Goal: Transaction & Acquisition: Purchase product/service

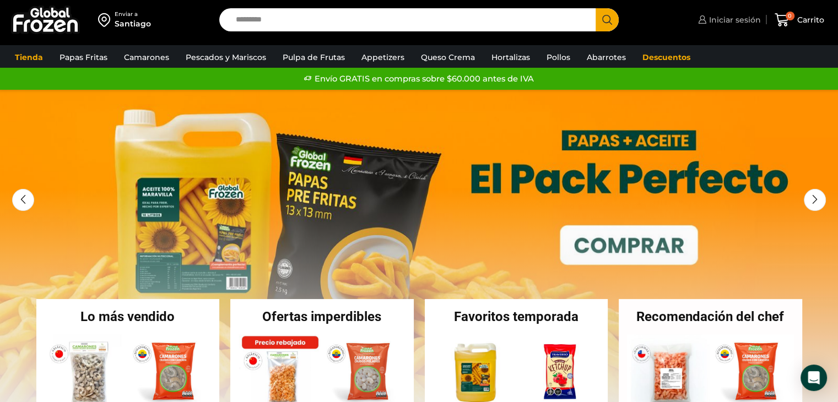
click at [732, 18] on span "Iniciar sesión" at bounding box center [733, 19] width 55 height 11
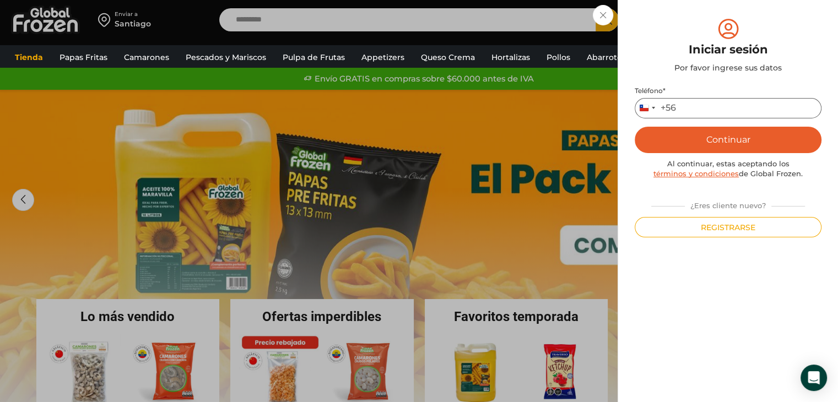
click at [716, 113] on input "Teléfono *" at bounding box center [728, 108] width 187 height 20
click at [744, 150] on button "Continuar" at bounding box center [728, 140] width 187 height 26
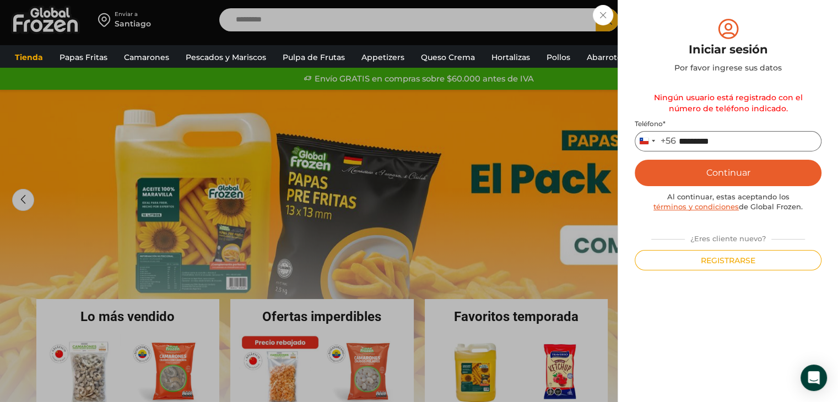
click at [724, 142] on input "*********" at bounding box center [728, 141] width 187 height 20
type input "*********"
click at [786, 185] on button "Continuar" at bounding box center [728, 173] width 187 height 26
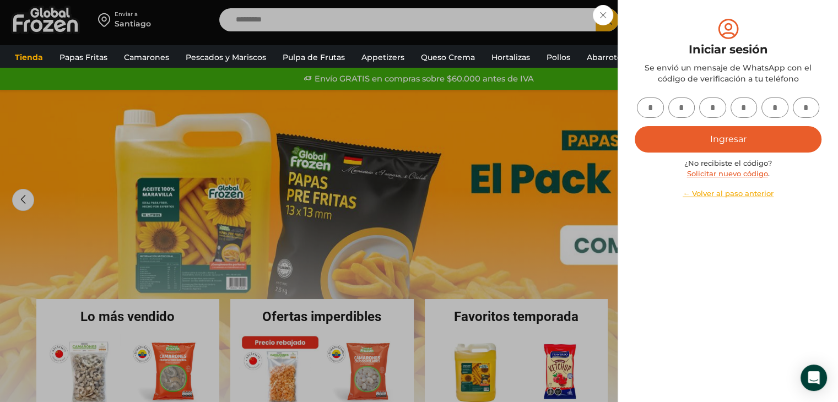
click at [657, 111] on input "text" at bounding box center [650, 108] width 27 height 20
type input "*"
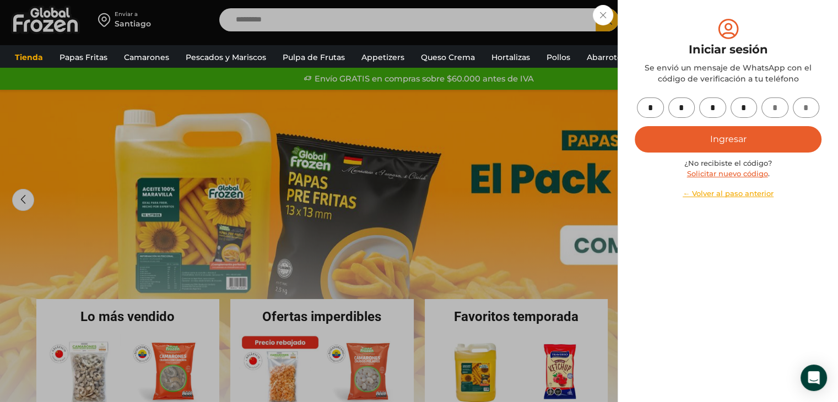
type input "*"
click at [736, 150] on button "Ingresar" at bounding box center [728, 139] width 187 height 26
click at [763, 144] on button "Ingresar" at bounding box center [728, 139] width 187 height 26
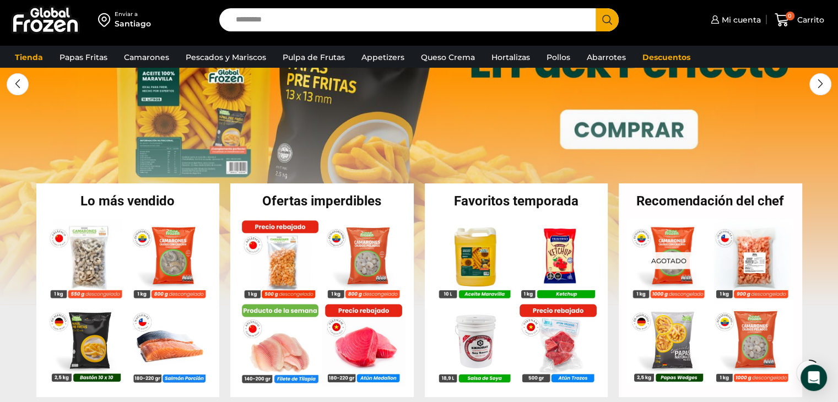
scroll to position [126, 0]
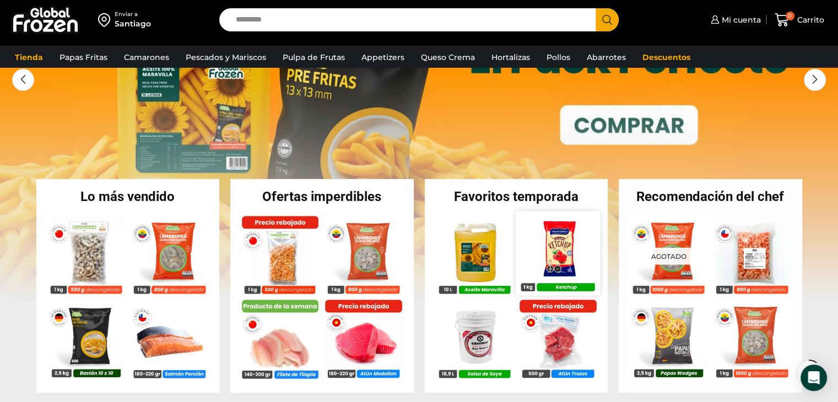
click at [553, 240] on img at bounding box center [558, 253] width 84 height 84
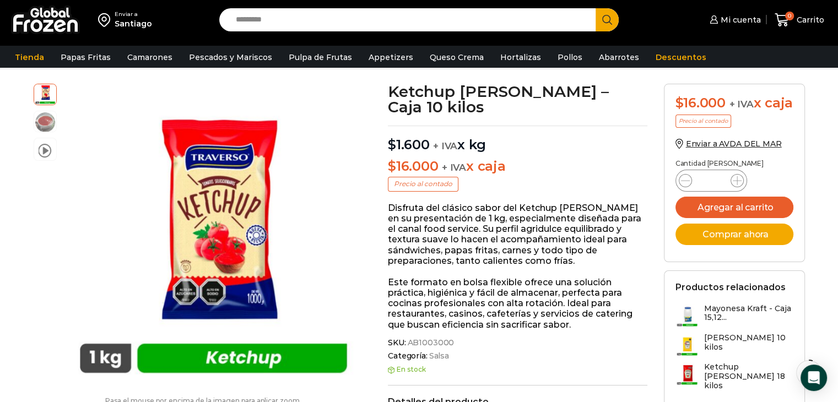
scroll to position [36, 0]
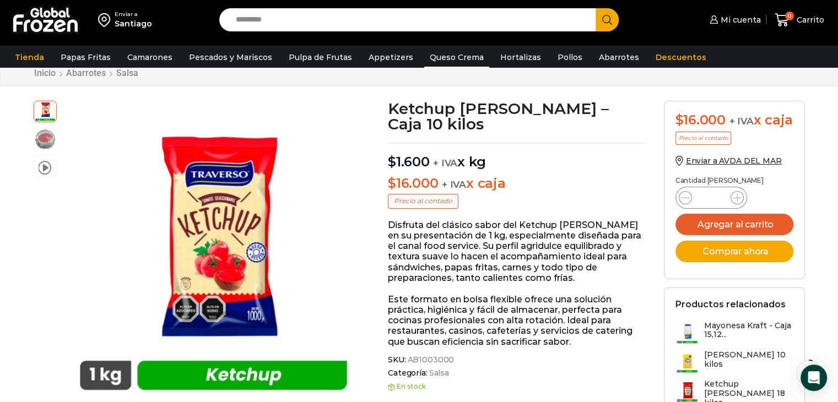
click at [455, 50] on link "Queso Crema" at bounding box center [456, 57] width 65 height 21
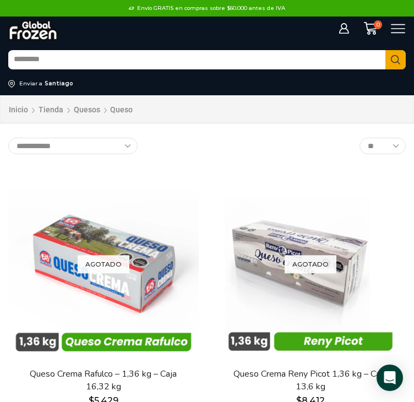
click at [36, 28] on img at bounding box center [33, 30] width 50 height 20
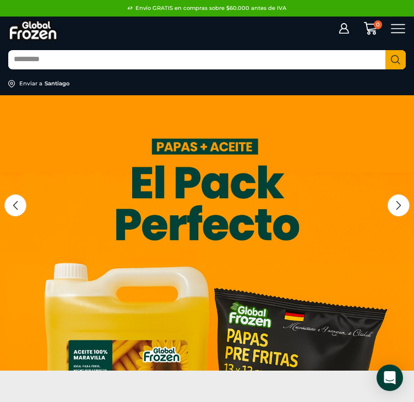
click at [209, 68] on input "Search input" at bounding box center [196, 60] width 377 height 18
type input "*******"
click at [386, 50] on button "Search" at bounding box center [396, 59] width 20 height 19
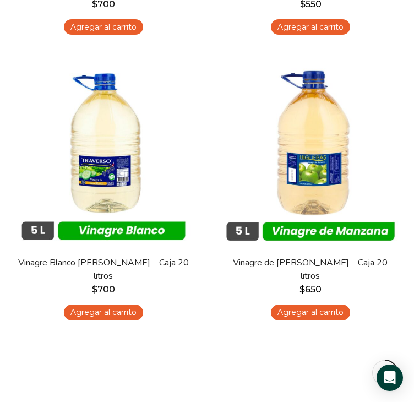
scroll to position [431, 0]
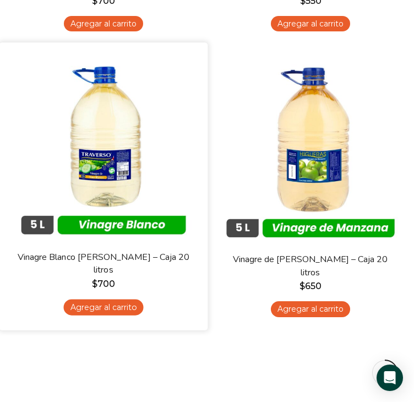
click at [117, 160] on img at bounding box center [104, 147] width 192 height 192
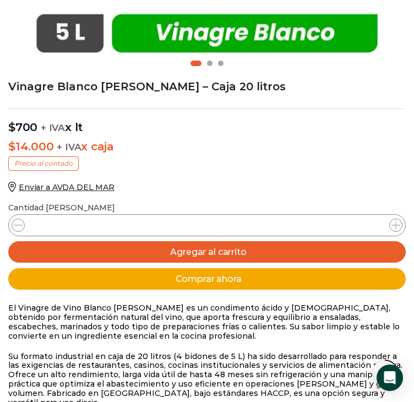
scroll to position [465, 0]
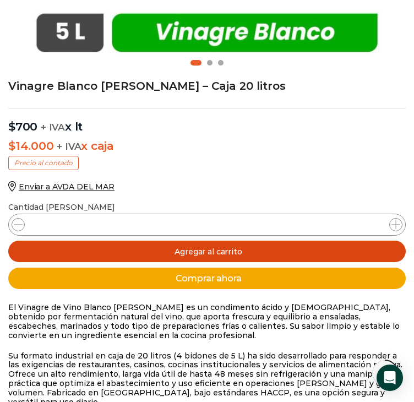
click at [171, 256] on button "Agregar al carrito" at bounding box center [207, 251] width 398 height 21
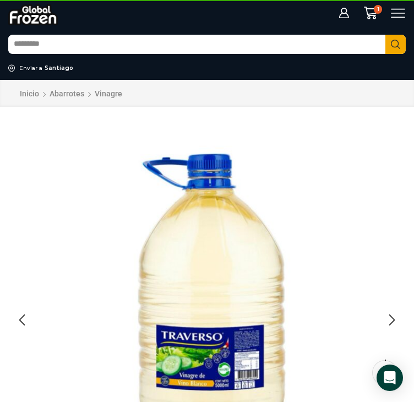
scroll to position [14, 0]
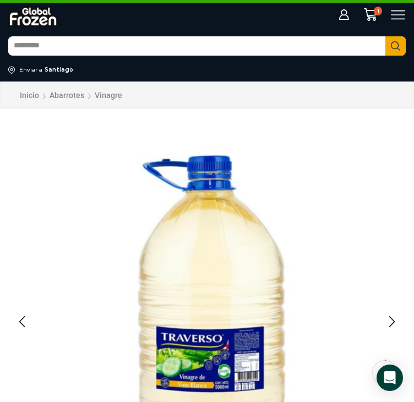
click at [110, 47] on input "Search input" at bounding box center [196, 46] width 377 height 18
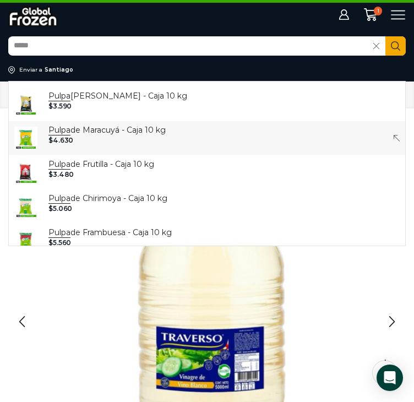
click at [82, 135] on p "Pulpa de Maracuyá - Caja 10 kg" at bounding box center [106, 130] width 117 height 12
type input "**********"
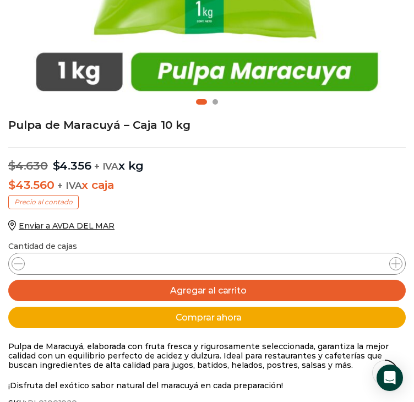
scroll to position [430, 0]
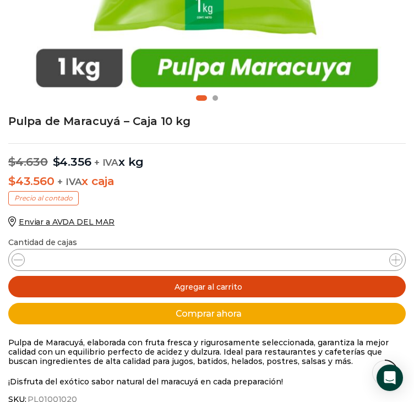
click at [325, 289] on button "Agregar al carrito" at bounding box center [207, 286] width 398 height 21
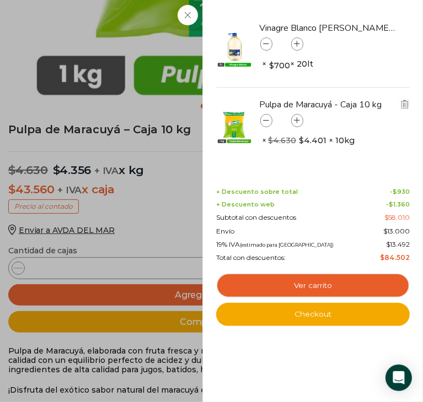
click at [264, 118] on icon at bounding box center [266, 121] width 6 height 6
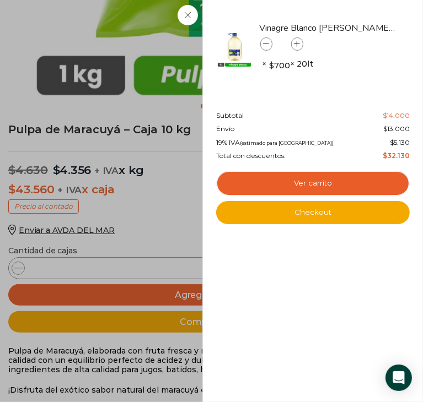
click at [264, 46] on icon at bounding box center [266, 44] width 6 height 6
